Goal: Learn about a topic: Learn about a topic

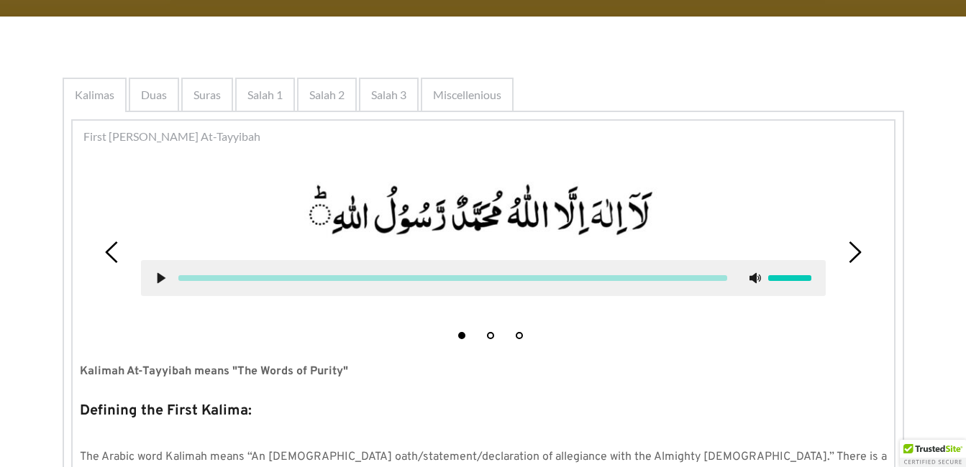
scroll to position [288, 0]
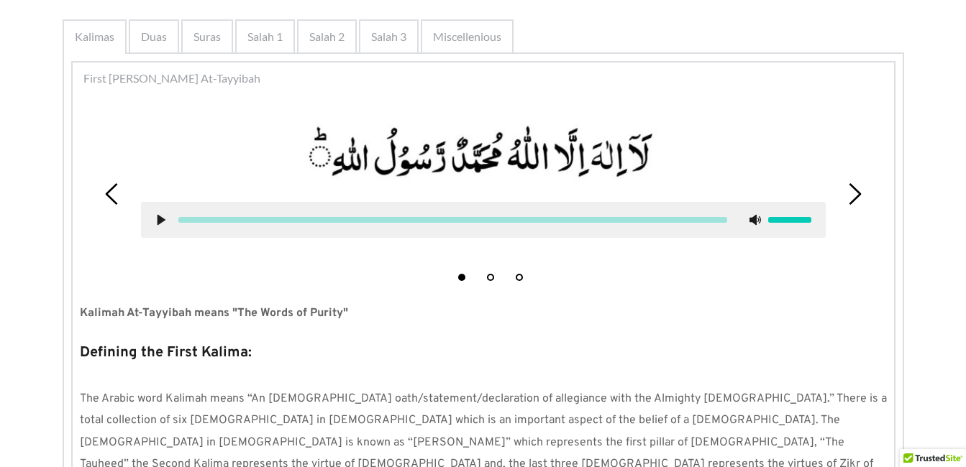
drag, startPoint x: 490, startPoint y: 276, endPoint x: 491, endPoint y: 269, distance: 7.2
click at [491, 269] on li "2" at bounding box center [490, 274] width 14 height 14
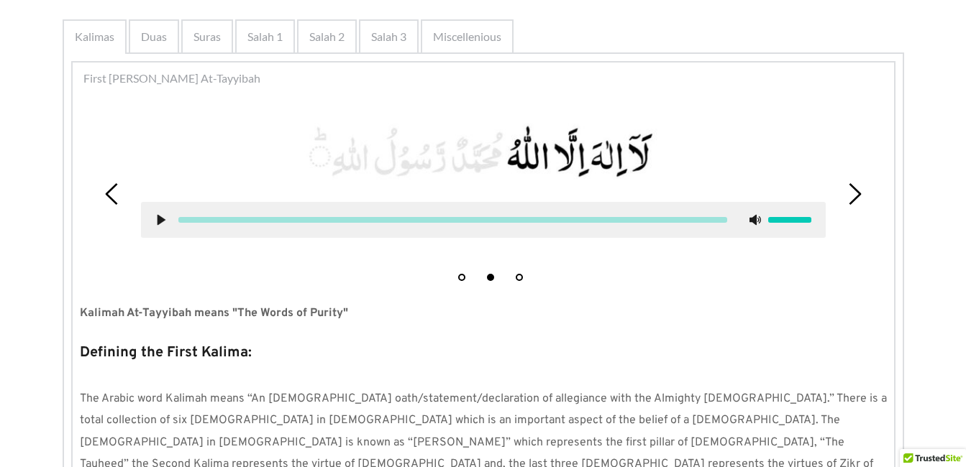
click at [153, 219] on div at bounding box center [483, 220] width 685 height 36
click at [158, 219] on use at bounding box center [161, 220] width 8 height 11
click at [154, 218] on div at bounding box center [483, 220] width 685 height 36
click at [168, 216] on div at bounding box center [483, 220] width 685 height 36
click at [163, 216] on use at bounding box center [160, 220] width 9 height 11
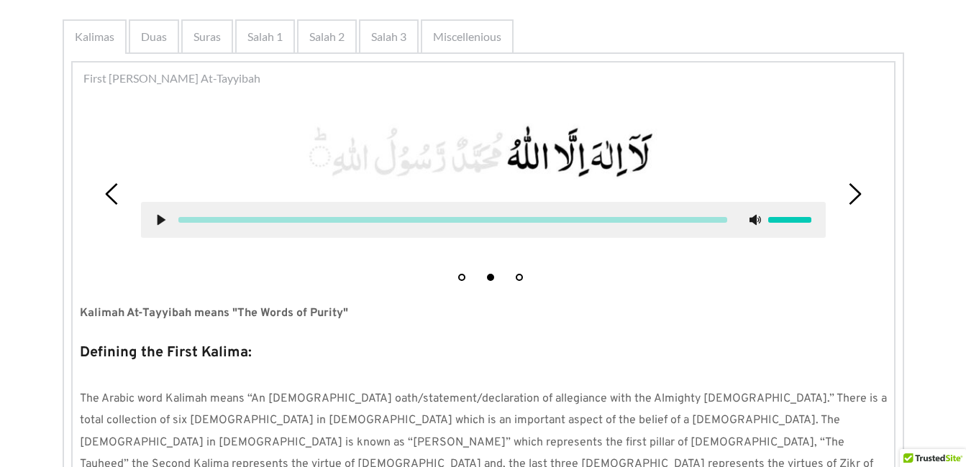
click at [159, 218] on use at bounding box center [161, 220] width 8 height 11
click at [667, 79] on div "First [PERSON_NAME] At-Tayyibah" at bounding box center [483, 79] width 821 height 32
click at [165, 221] on use at bounding box center [160, 220] width 9 height 11
click at [414, 278] on div "1 2 3" at bounding box center [483, 194] width 807 height 188
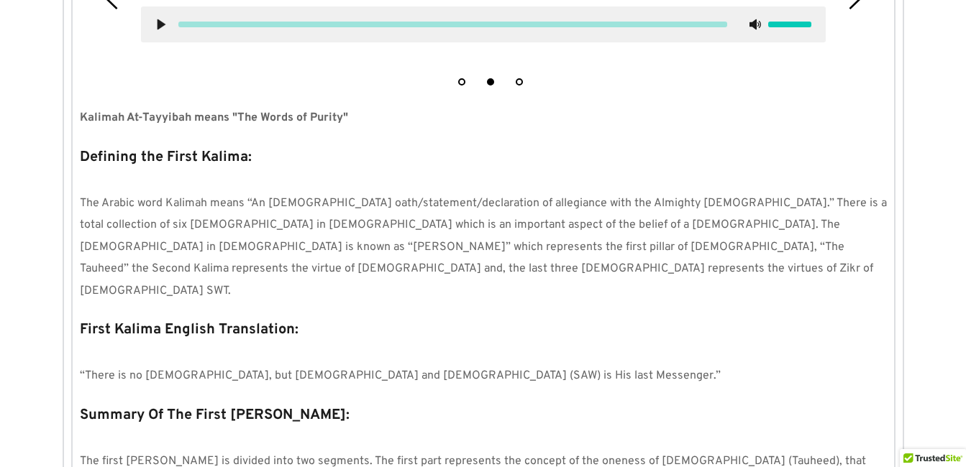
scroll to position [490, 0]
